Goal: Task Accomplishment & Management: Use online tool/utility

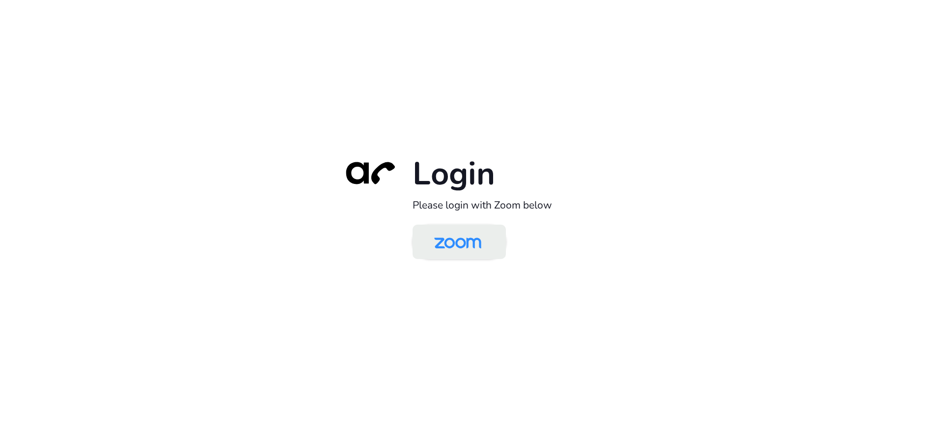
click at [473, 251] on img at bounding box center [458, 242] width 68 height 32
click at [475, 243] on img at bounding box center [458, 242] width 68 height 32
click at [470, 243] on img at bounding box center [458, 242] width 68 height 32
click at [477, 245] on img at bounding box center [458, 242] width 68 height 32
